Goal: Obtain resource: Download file/media

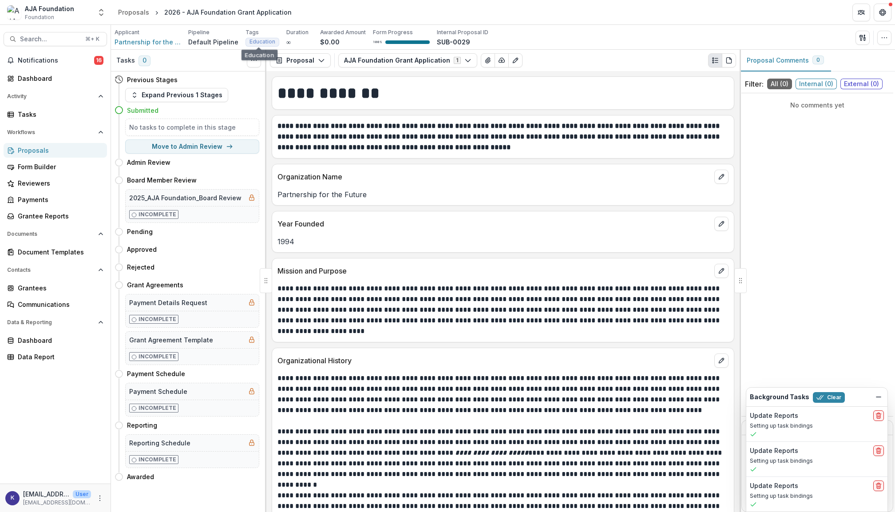
scroll to position [2165, 0]
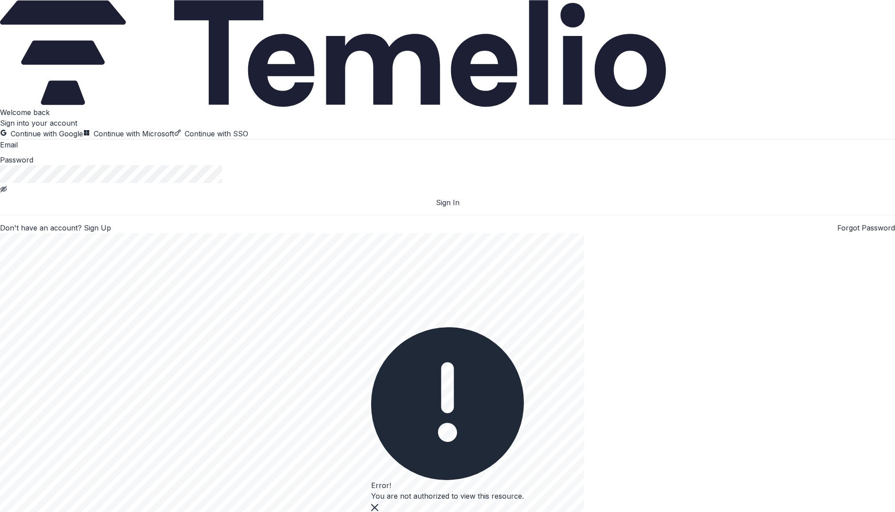
type input "**********"
click at [155, 208] on button "Sign In" at bounding box center [447, 202] width 895 height 11
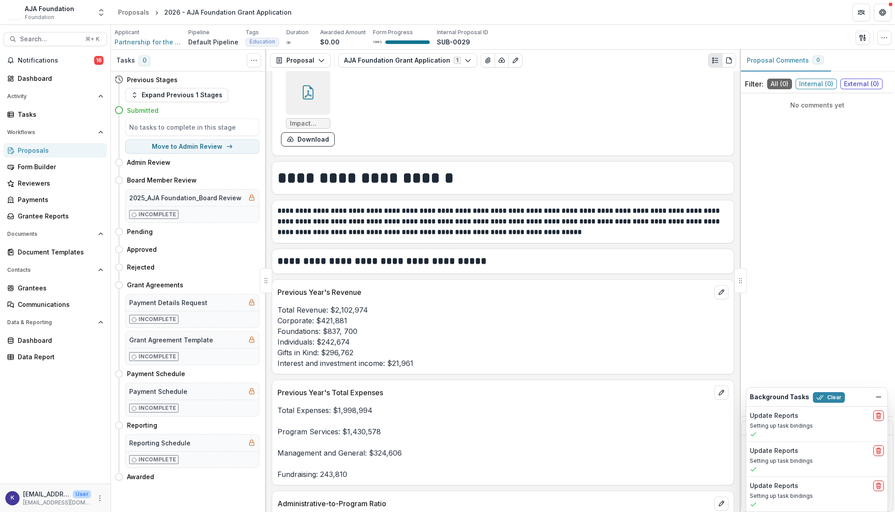
scroll to position [1942, 0]
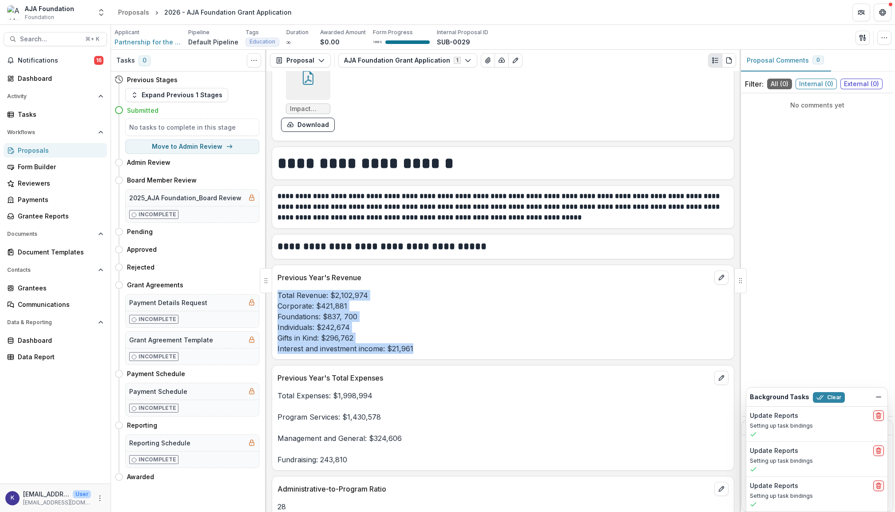
drag, startPoint x: 279, startPoint y: 299, endPoint x: 417, endPoint y: 353, distance: 148.4
click at [417, 353] on p "Total Revenue: $2,102,974 Corporate: $421,881 Foundations: $837, 700 Individual…" at bounding box center [503, 322] width 451 height 64
copy p "Total Revenue: $2,102,974 Corporate: $421,881 Foundations: $837, 700 Individual…"
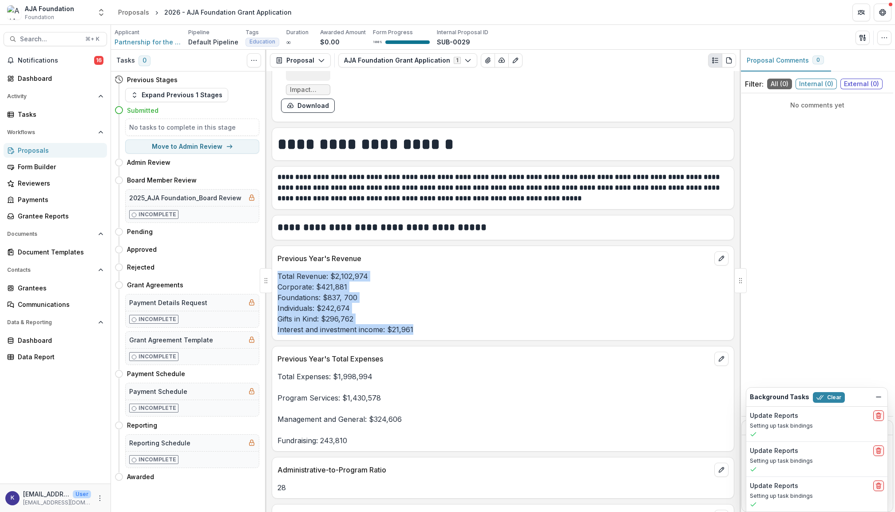
scroll to position [1963, 0]
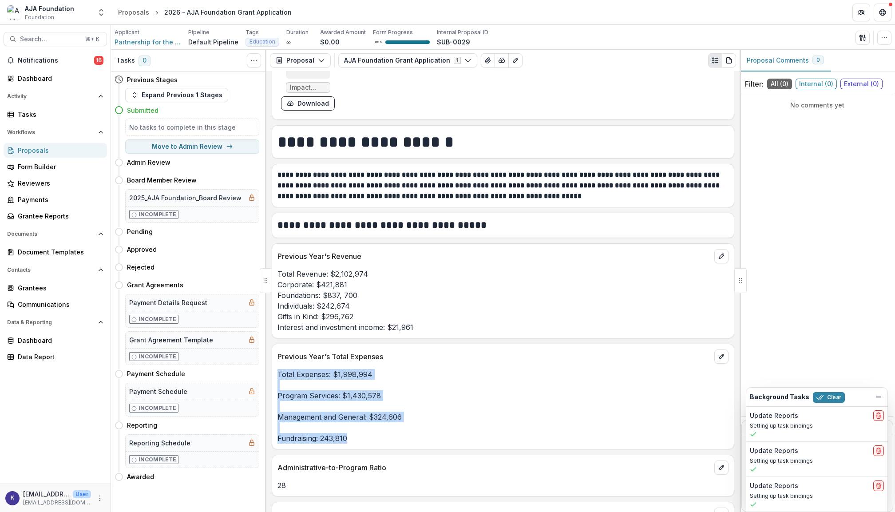
drag, startPoint x: 278, startPoint y: 378, endPoint x: 363, endPoint y: 439, distance: 104.5
click at [363, 439] on p "Total Expenses: $1,998,994 Program Services: $1,430,578 Management and General:…" at bounding box center [503, 406] width 451 height 75
copy p "Total Expenses: $1,998,994 Program Services: $1,430,578 Management and General:…"
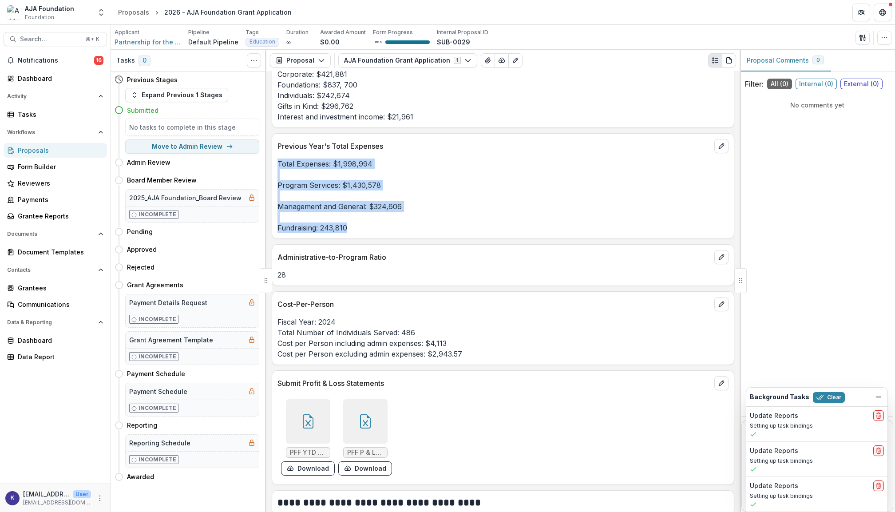
scroll to position [2178, 0]
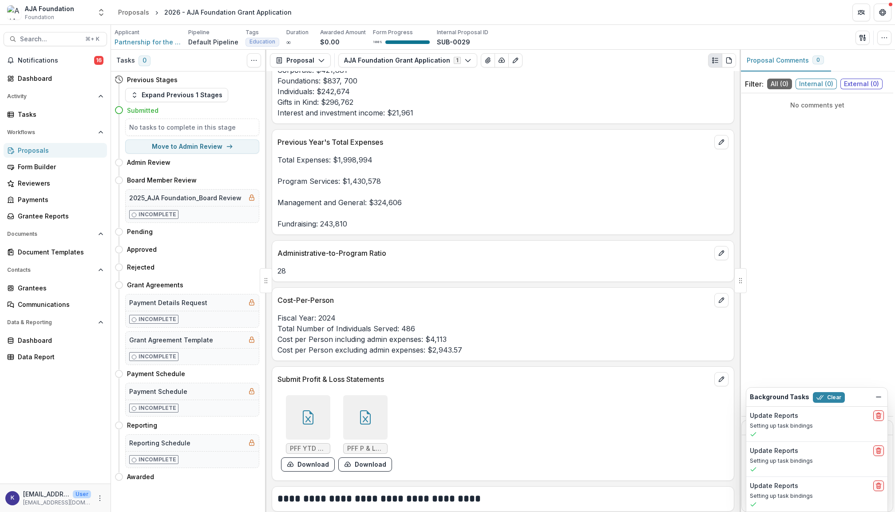
click at [303, 424] on icon at bounding box center [308, 417] width 11 height 14
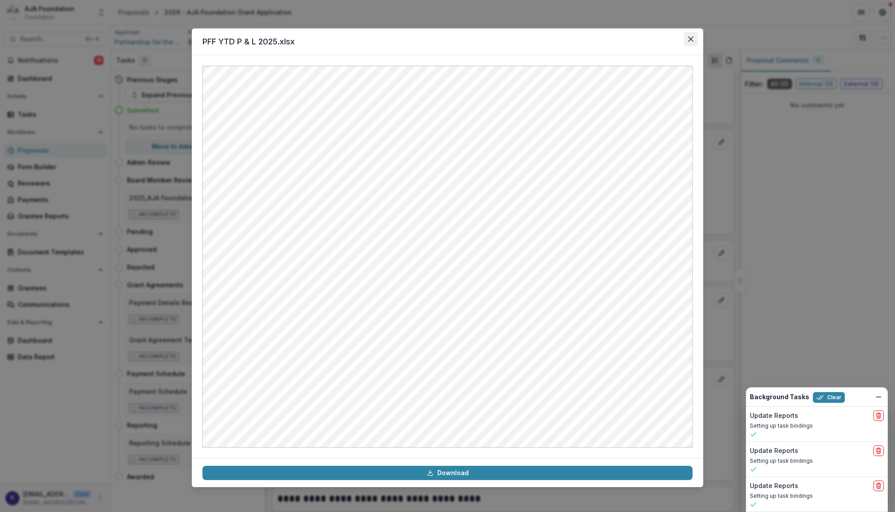
click at [694, 35] on button "Close" at bounding box center [691, 39] width 14 height 14
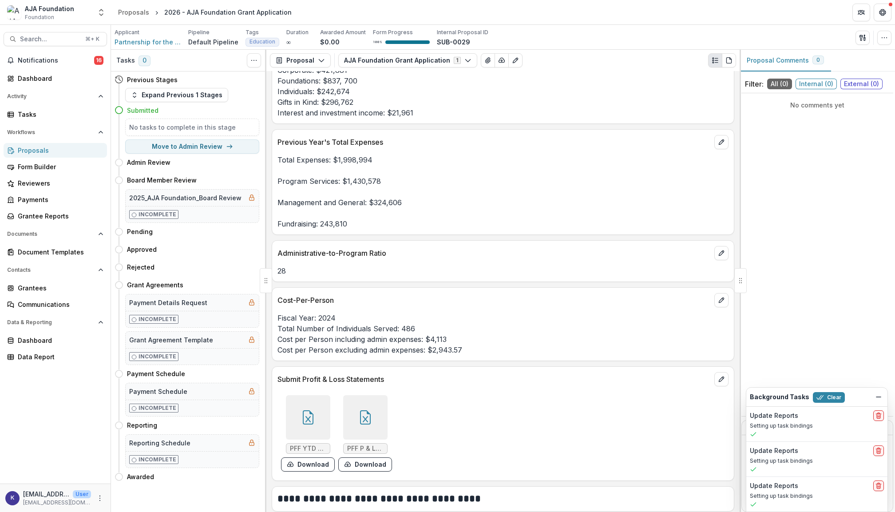
click at [365, 404] on div at bounding box center [365, 417] width 44 height 44
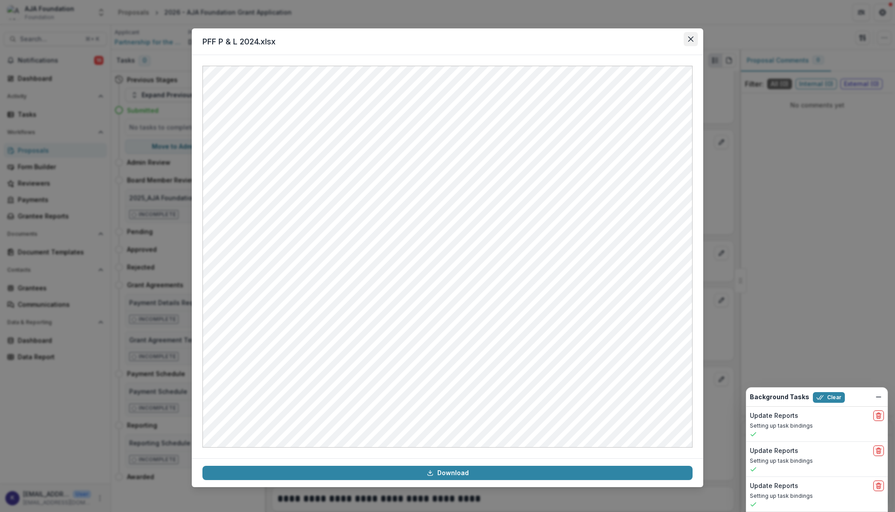
click at [688, 41] on icon "Close" at bounding box center [690, 38] width 5 height 5
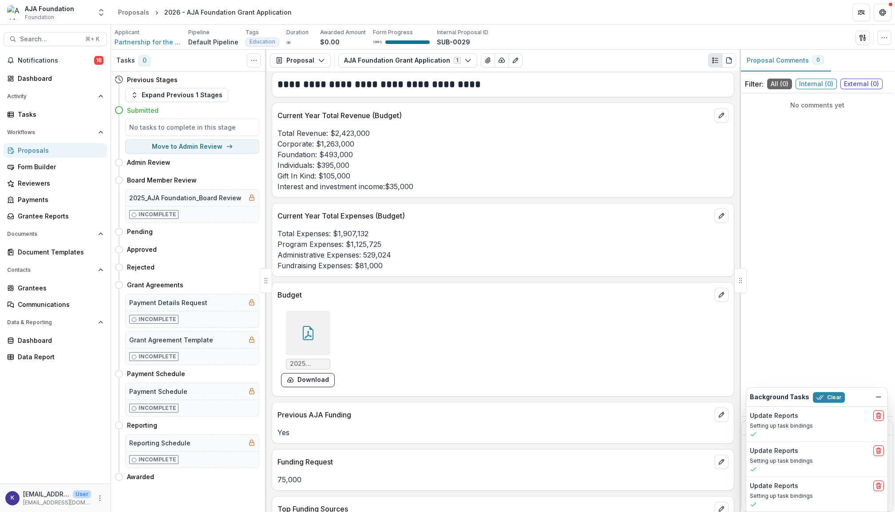
scroll to position [2596, 0]
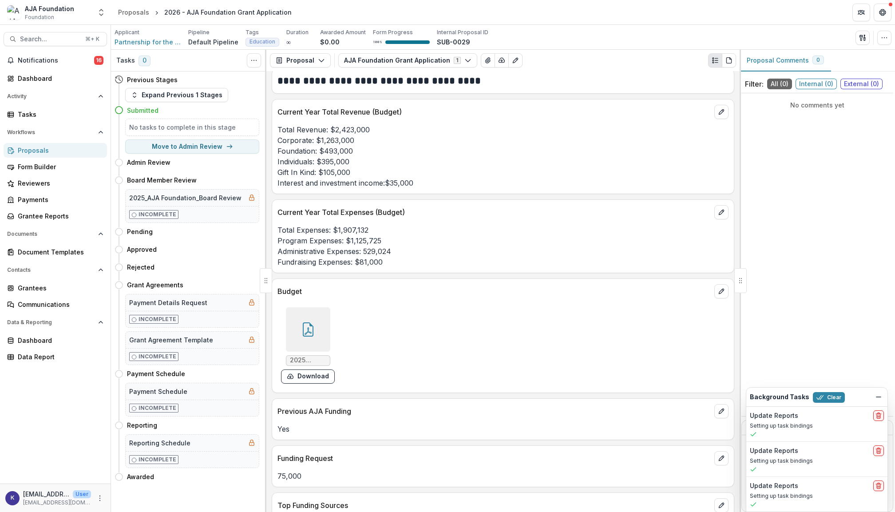
click at [318, 330] on div at bounding box center [308, 329] width 44 height 44
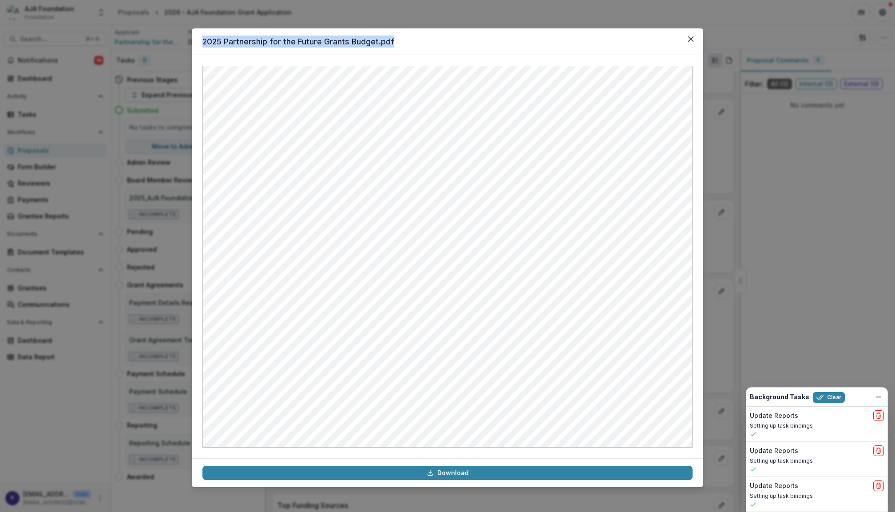
drag, startPoint x: 465, startPoint y: 41, endPoint x: 773, endPoint y: 41, distance: 307.7
click at [773, 41] on div "2025 Partnership for the Future Grants Budget.pdf Download" at bounding box center [447, 256] width 895 height 512
click at [687, 38] on button "Close" at bounding box center [691, 39] width 14 height 14
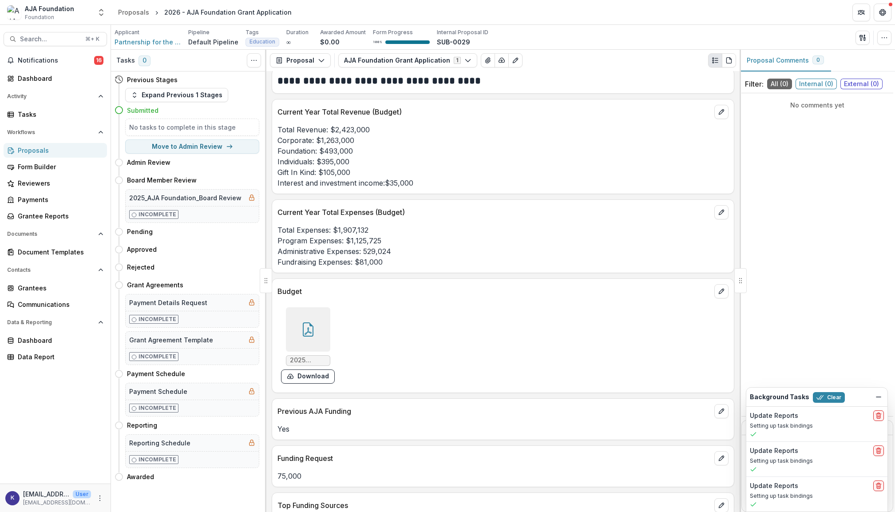
click at [311, 337] on icon at bounding box center [308, 329] width 14 height 14
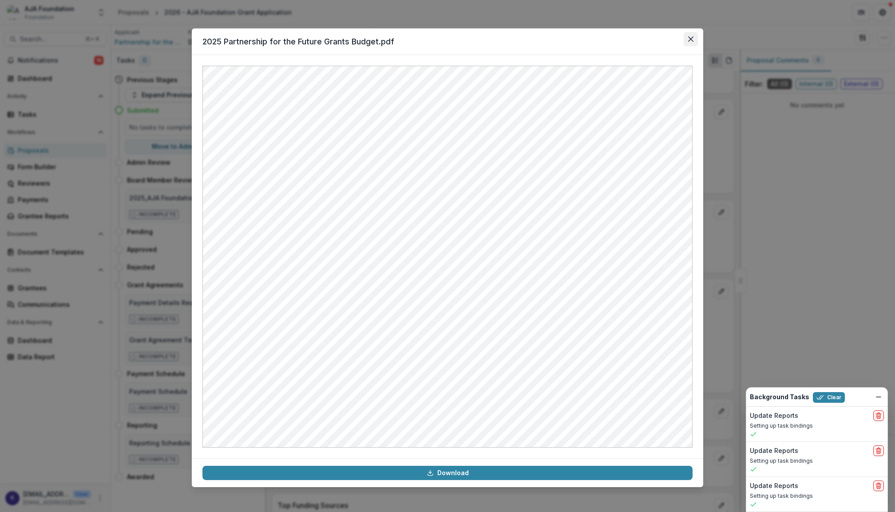
click at [690, 41] on icon "Close" at bounding box center [690, 38] width 5 height 5
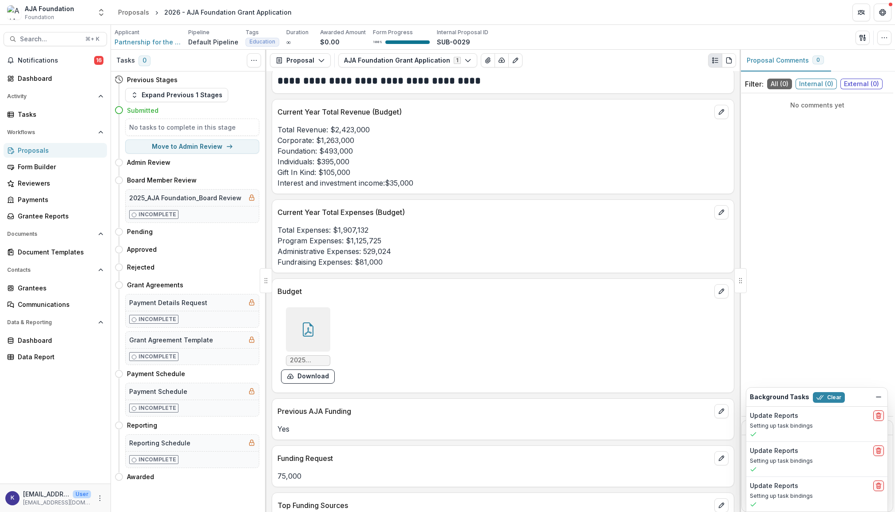
click at [311, 332] on icon at bounding box center [308, 329] width 14 height 14
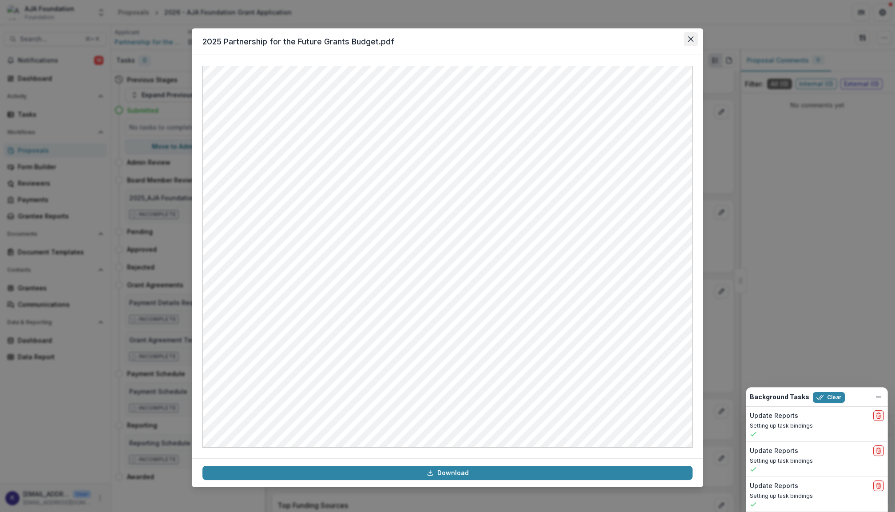
click at [694, 36] on button "Close" at bounding box center [691, 39] width 14 height 14
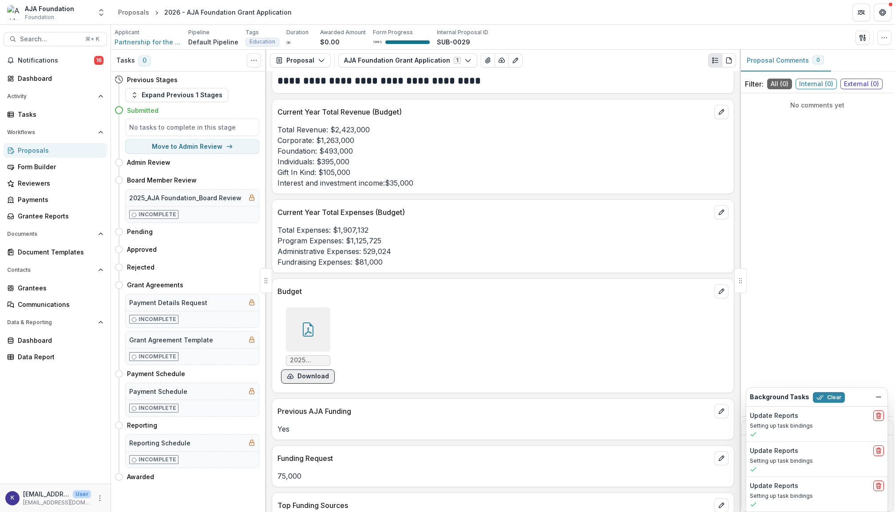
click at [312, 384] on button "Download" at bounding box center [308, 376] width 54 height 14
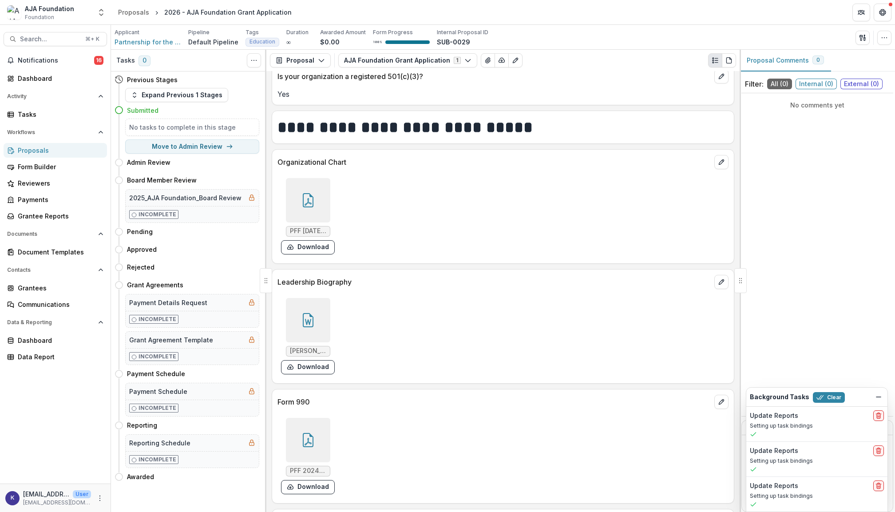
scroll to position [3107, 0]
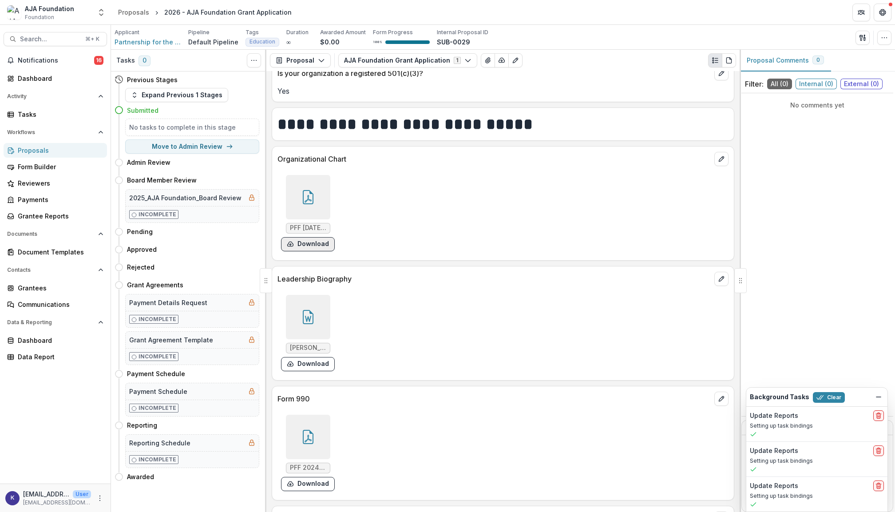
click at [312, 251] on button "Download" at bounding box center [308, 244] width 54 height 14
click at [313, 371] on button "Download" at bounding box center [308, 364] width 54 height 14
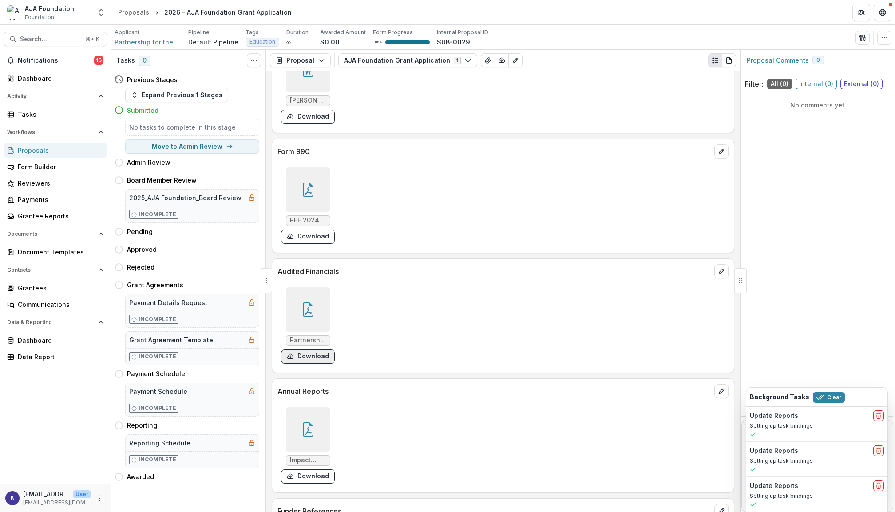
scroll to position [3366, 0]
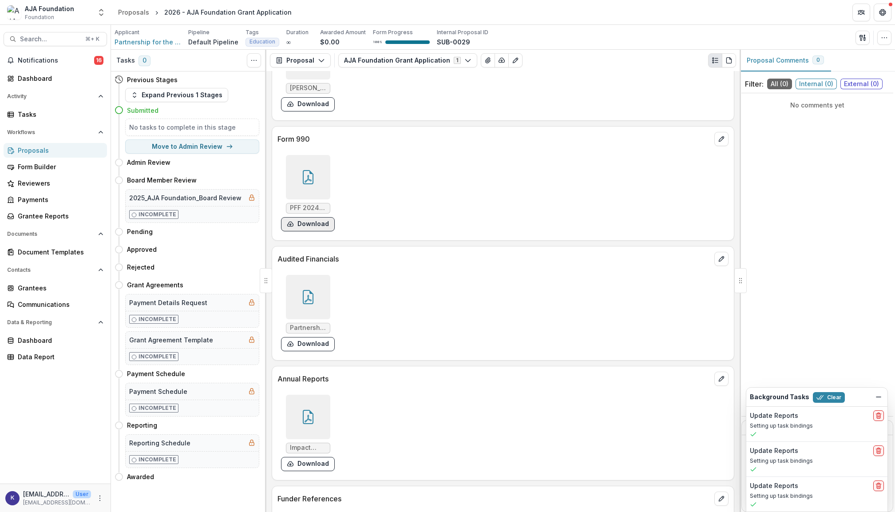
click at [311, 231] on button "Download" at bounding box center [308, 224] width 54 height 14
click at [321, 351] on button "Download" at bounding box center [308, 344] width 54 height 14
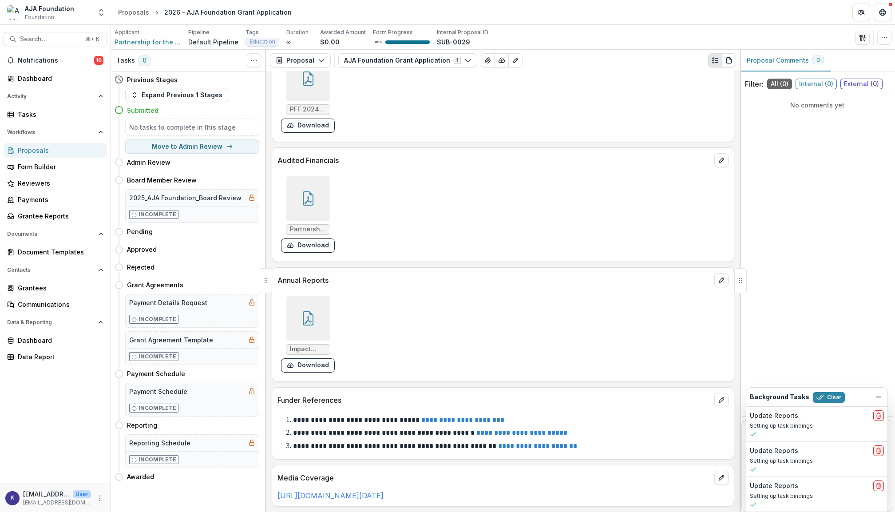
scroll to position [3476, 0]
click at [316, 365] on button "Download" at bounding box center [308, 365] width 54 height 14
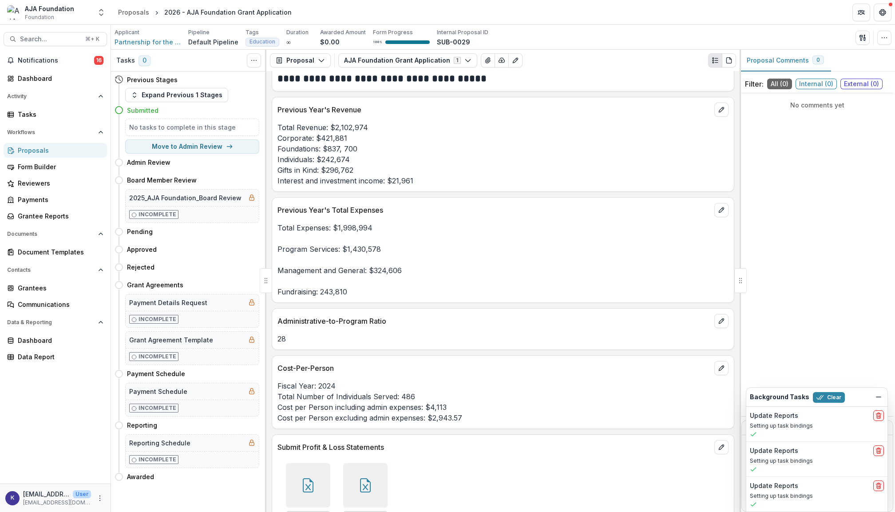
scroll to position [2112, 0]
